Goal: Task Accomplishment & Management: Manage account settings

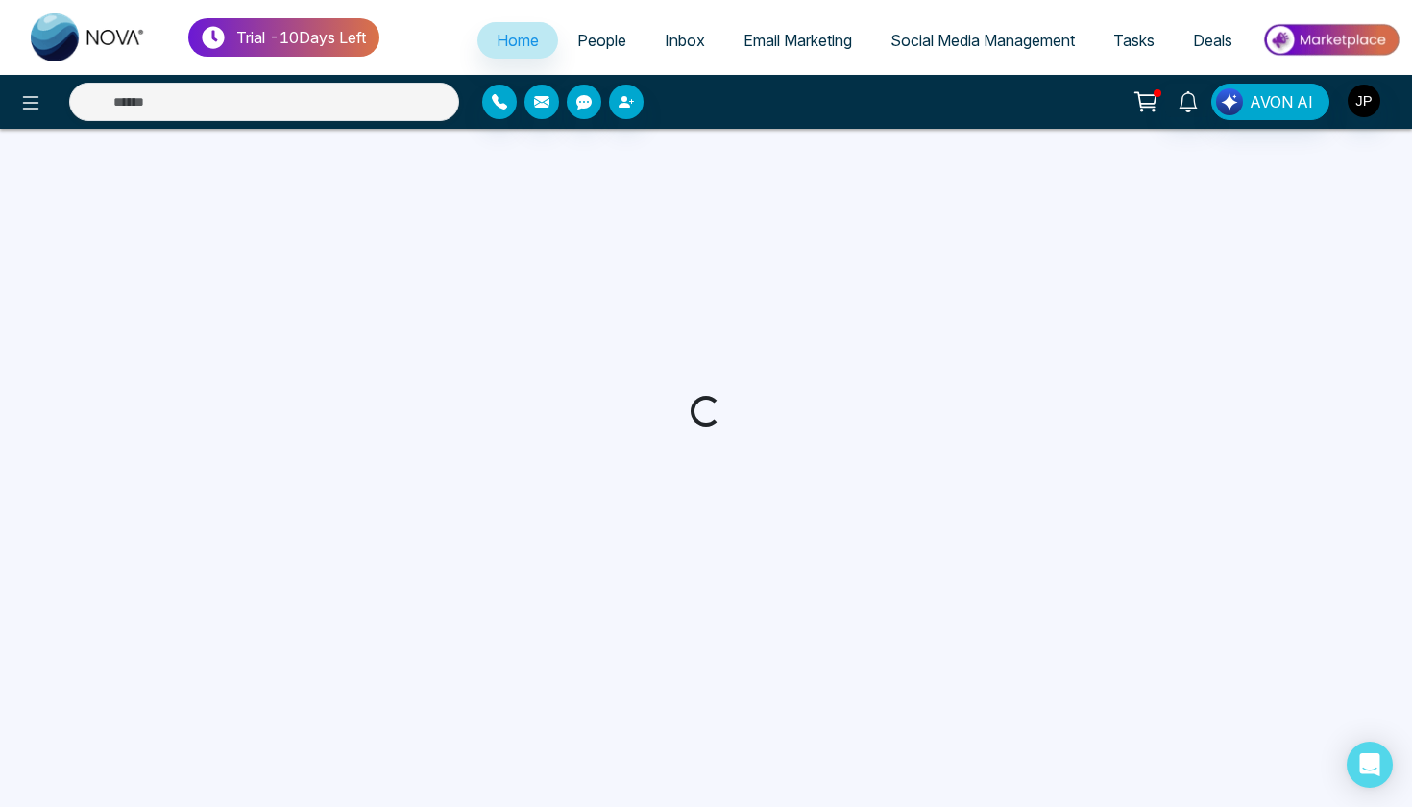
select select "*"
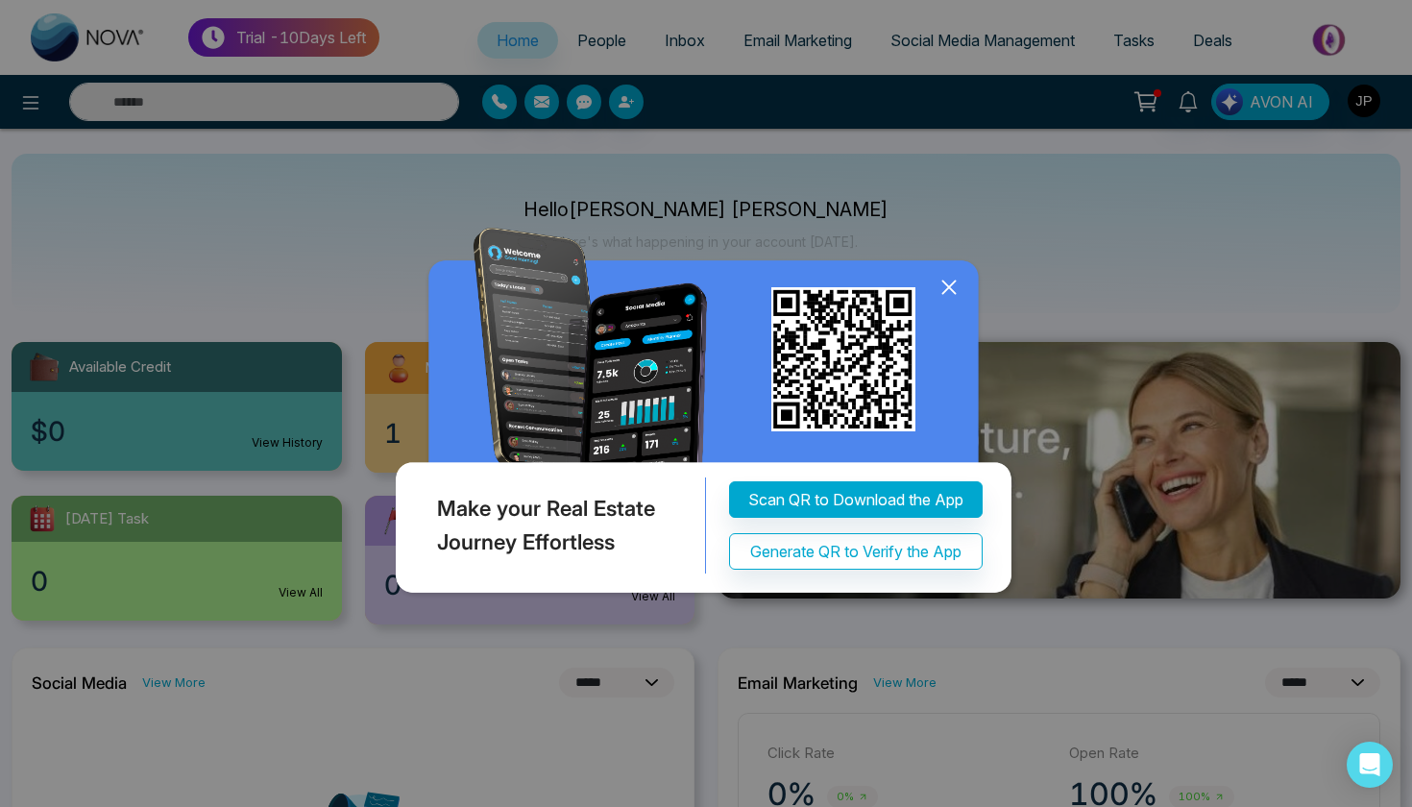
click at [956, 290] on icon at bounding box center [949, 287] width 29 height 29
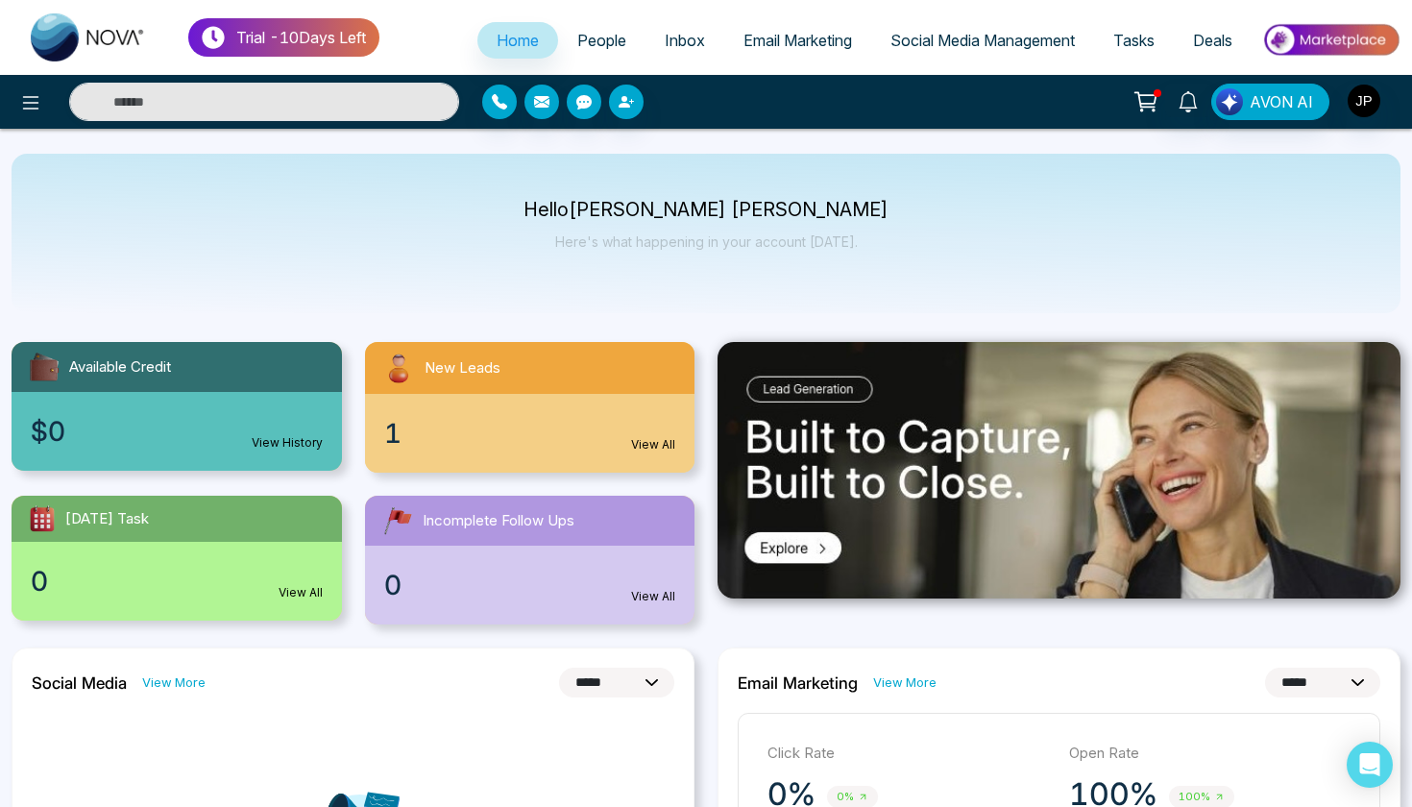
click at [380, 245] on div "Hello [PERSON_NAME] [PERSON_NAME] Here's what happening in your account [DATE]." at bounding box center [706, 233] width 1389 height 159
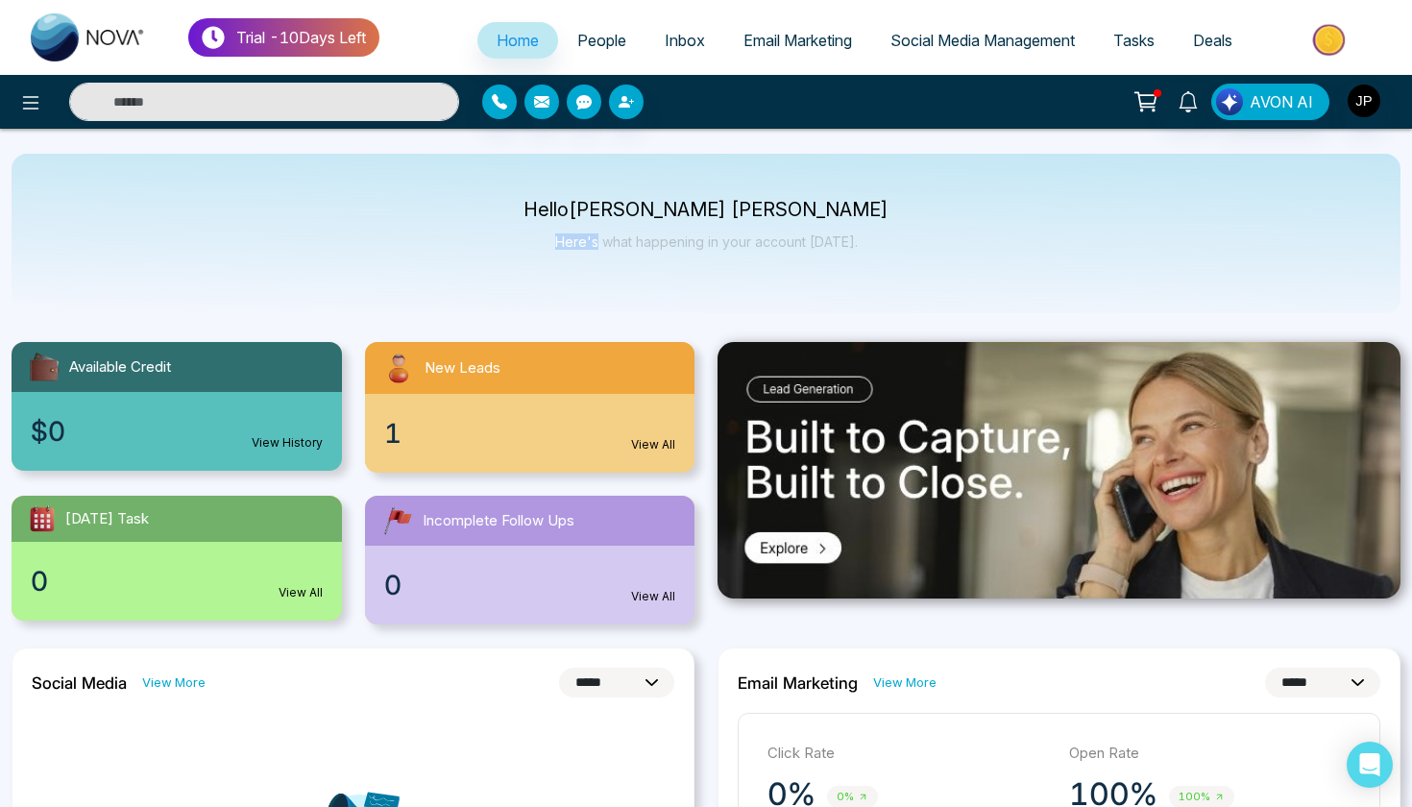
click at [380, 245] on div "Hello [PERSON_NAME] [PERSON_NAME] Here's what happening in your account [DATE]." at bounding box center [706, 233] width 1389 height 159
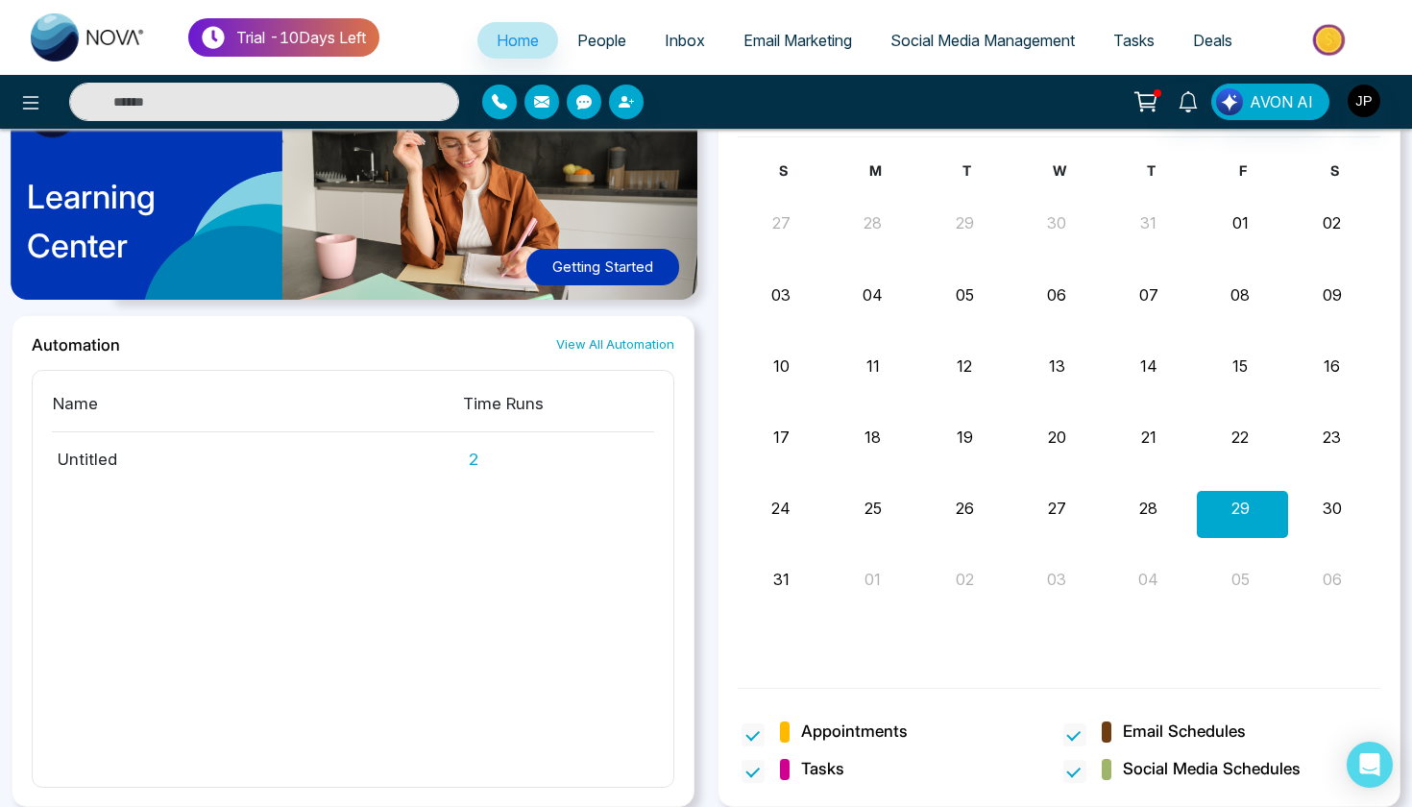
scroll to position [1011, 0]
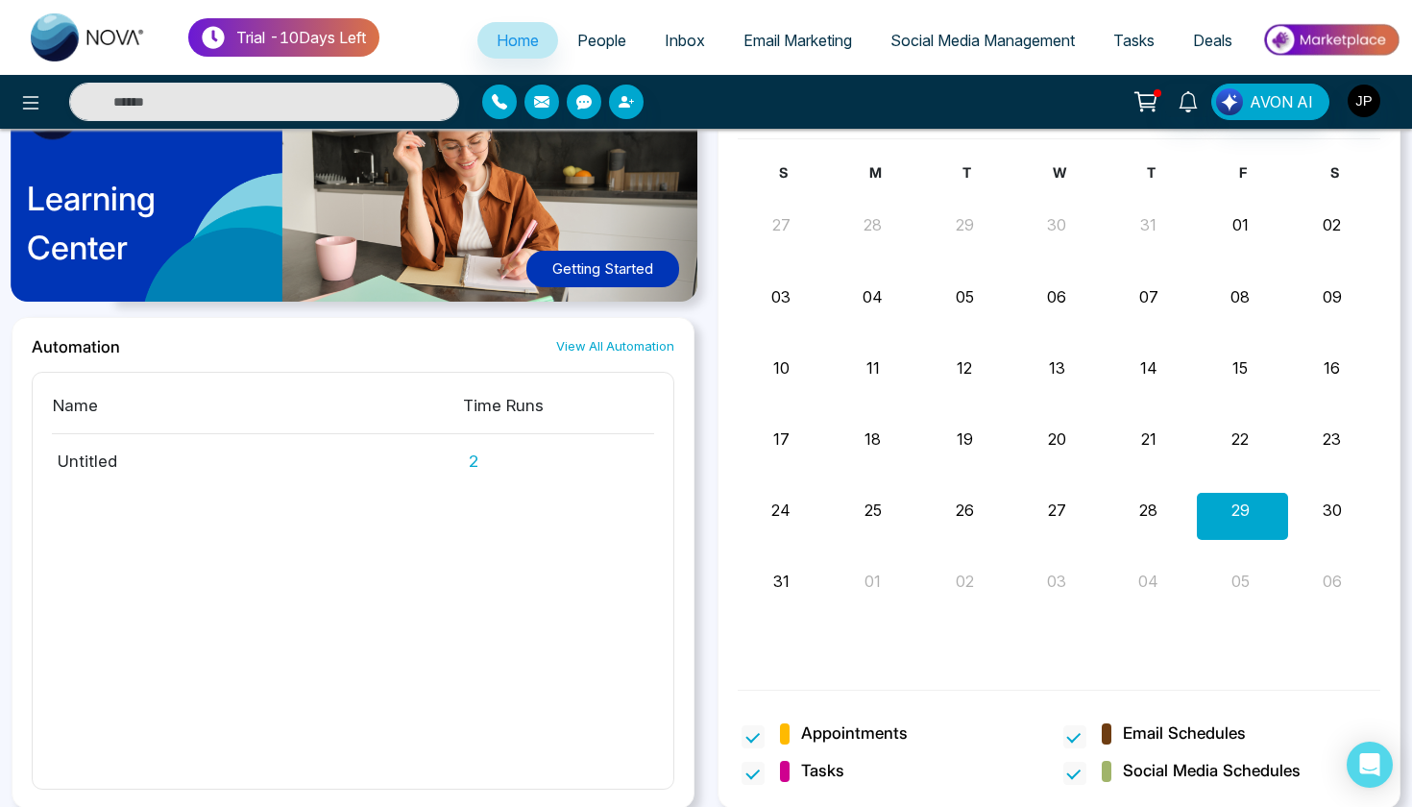
click at [692, 460] on div "Automation View All Automation Name Time Runs Untitled 2" at bounding box center [353, 563] width 683 height 492
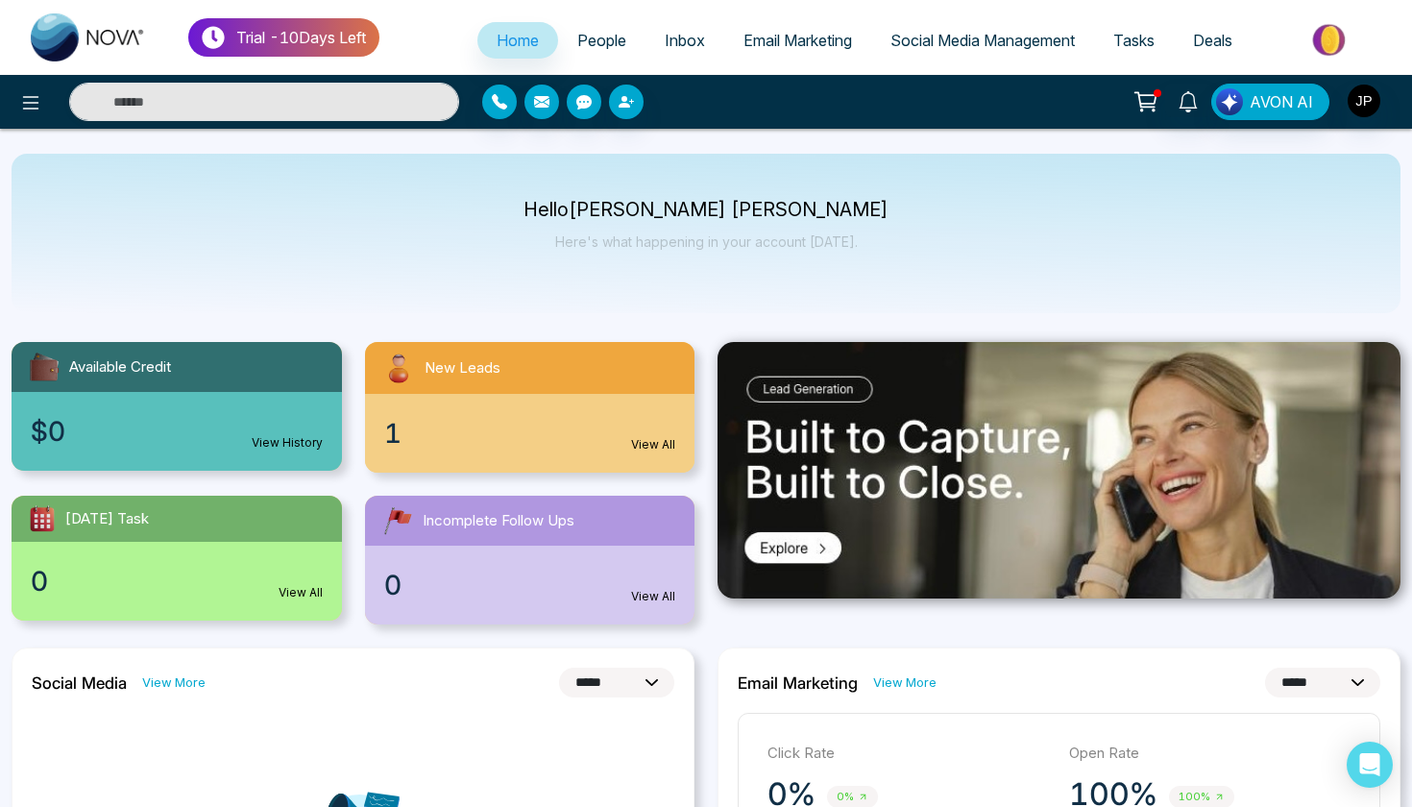
scroll to position [0, 0]
